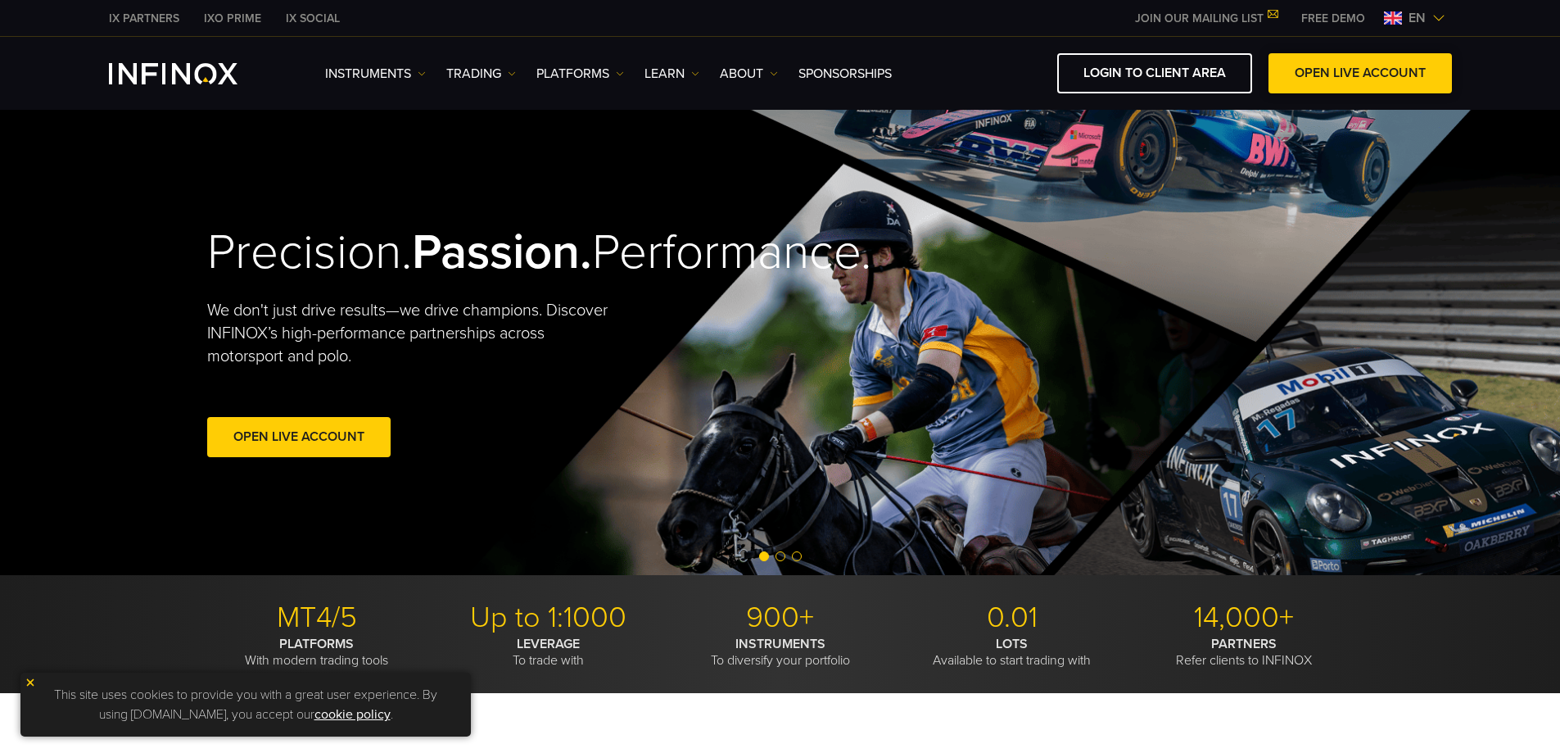
click at [1355, 77] on link "OPEN LIVE ACCOUNT" at bounding box center [1360, 73] width 183 height 40
click at [1180, 79] on link "LOGIN TO CLIENT AREA" at bounding box center [1154, 73] width 195 height 40
